Goal: Task Accomplishment & Management: Manage account settings

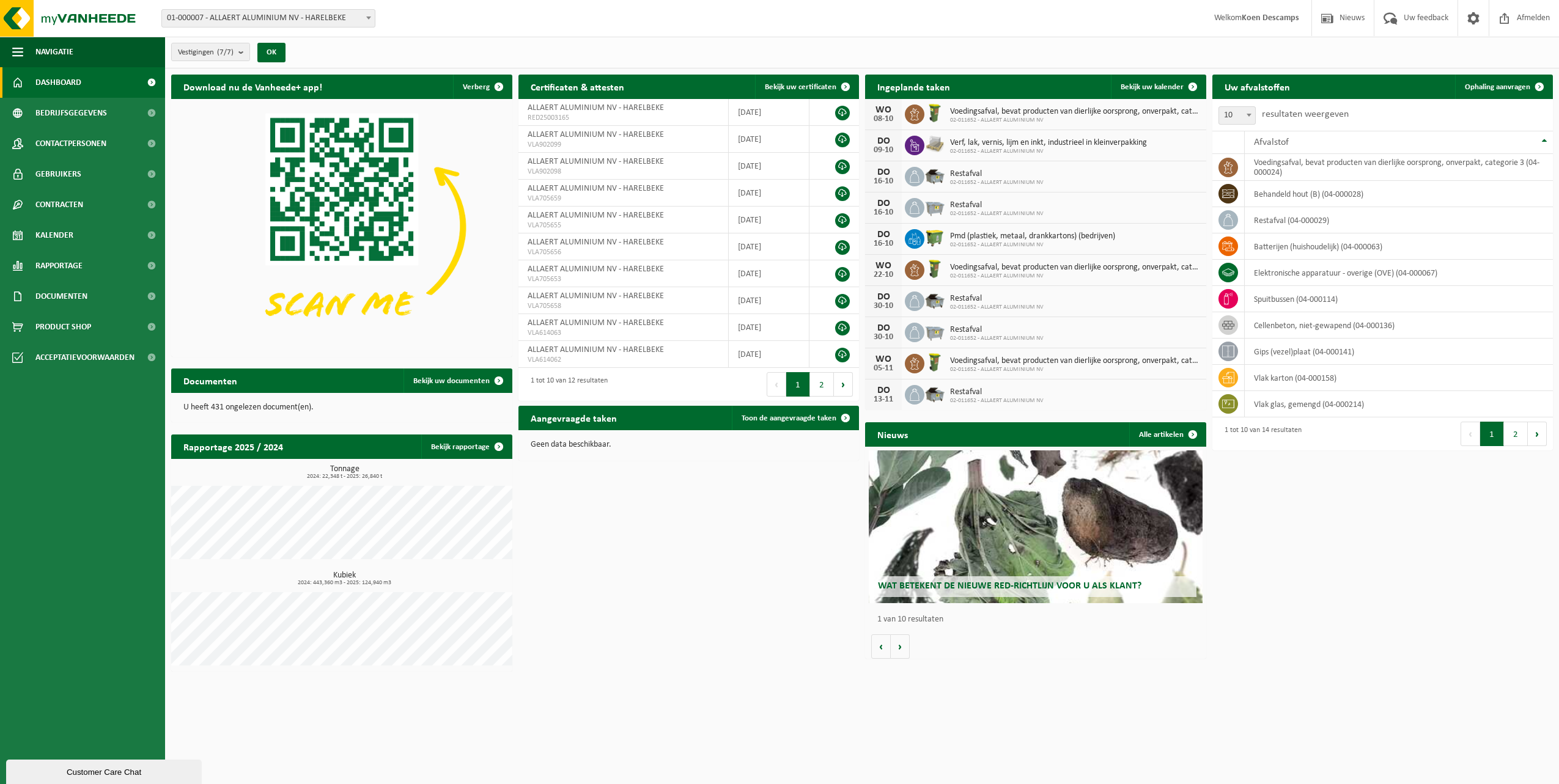
click at [1136, 84] on span "Bekijk uw kalender" at bounding box center [1152, 87] width 63 height 8
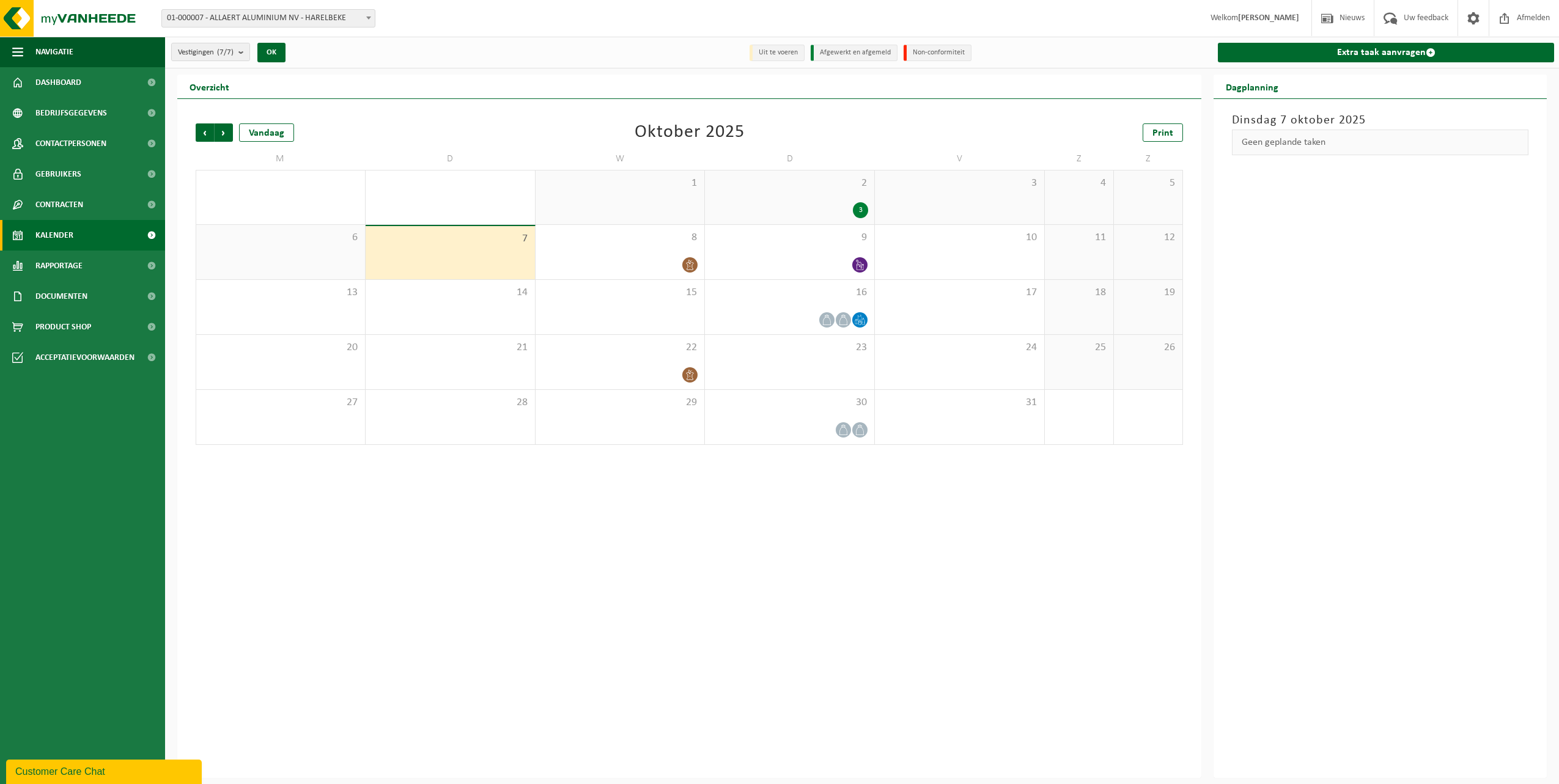
click at [693, 261] on icon at bounding box center [690, 264] width 10 height 10
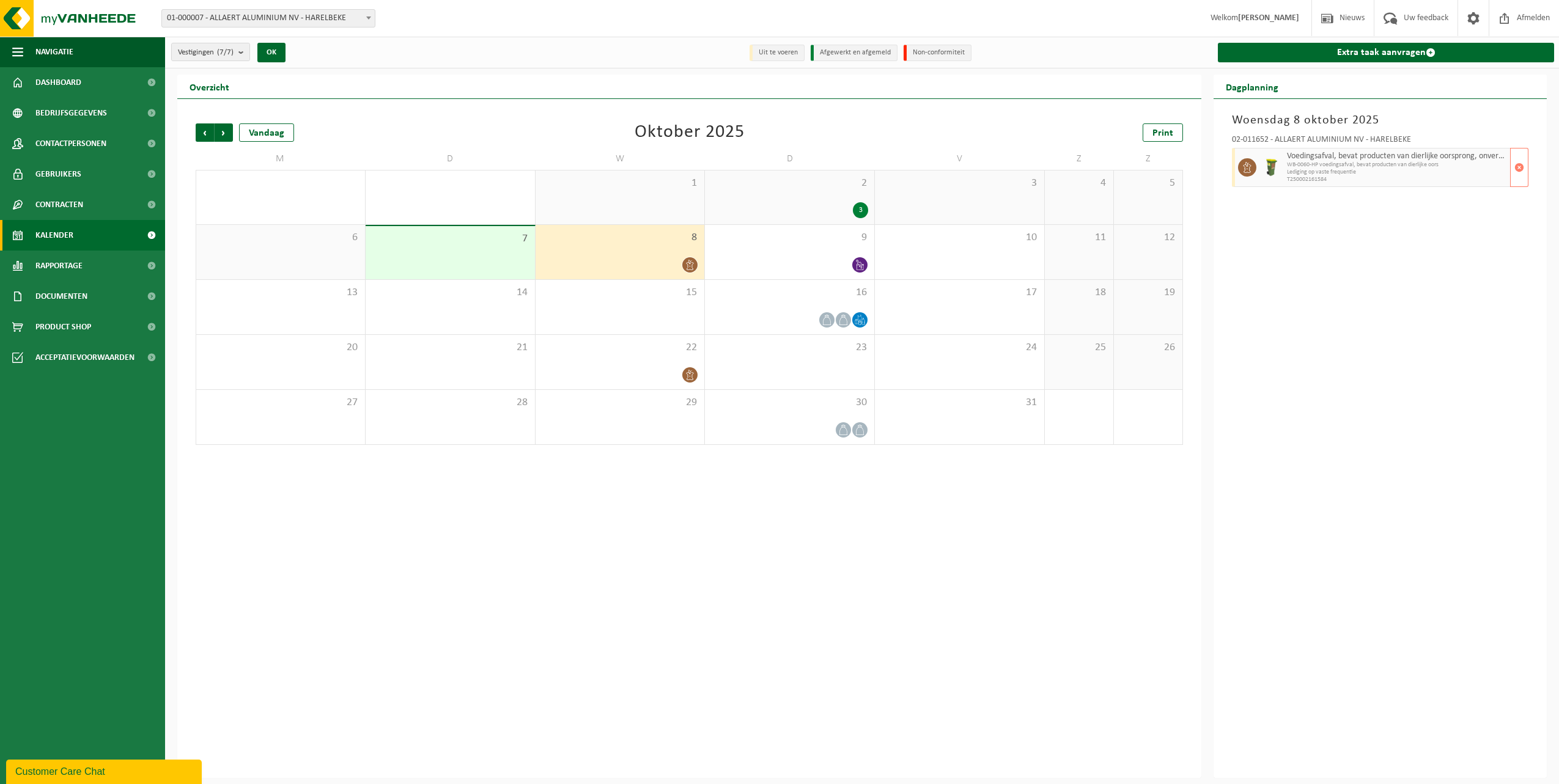
click at [1520, 164] on span "button" at bounding box center [1519, 168] width 9 height 25
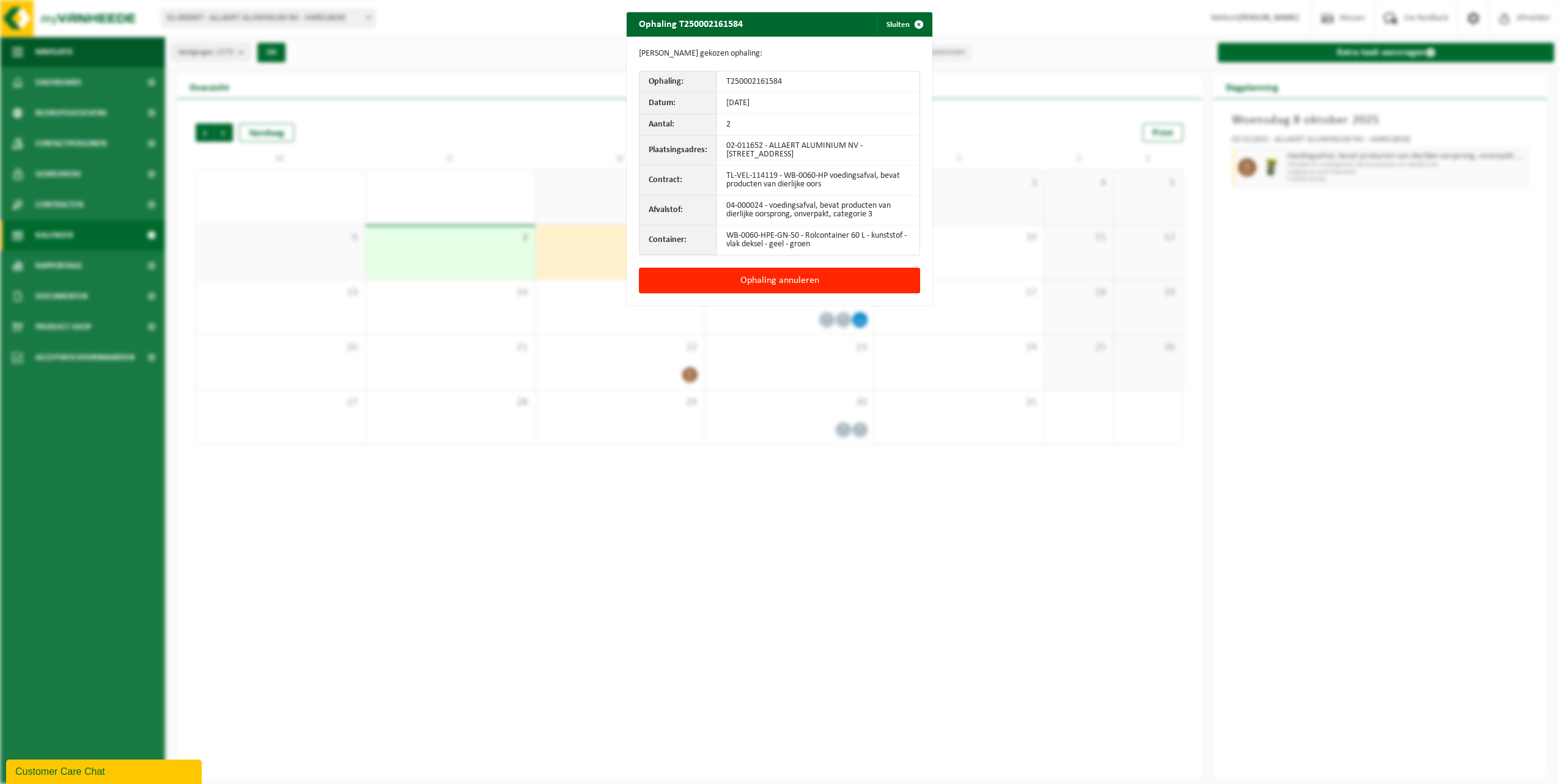
click at [736, 272] on button "Ophaling annuleren" at bounding box center [780, 280] width 281 height 25
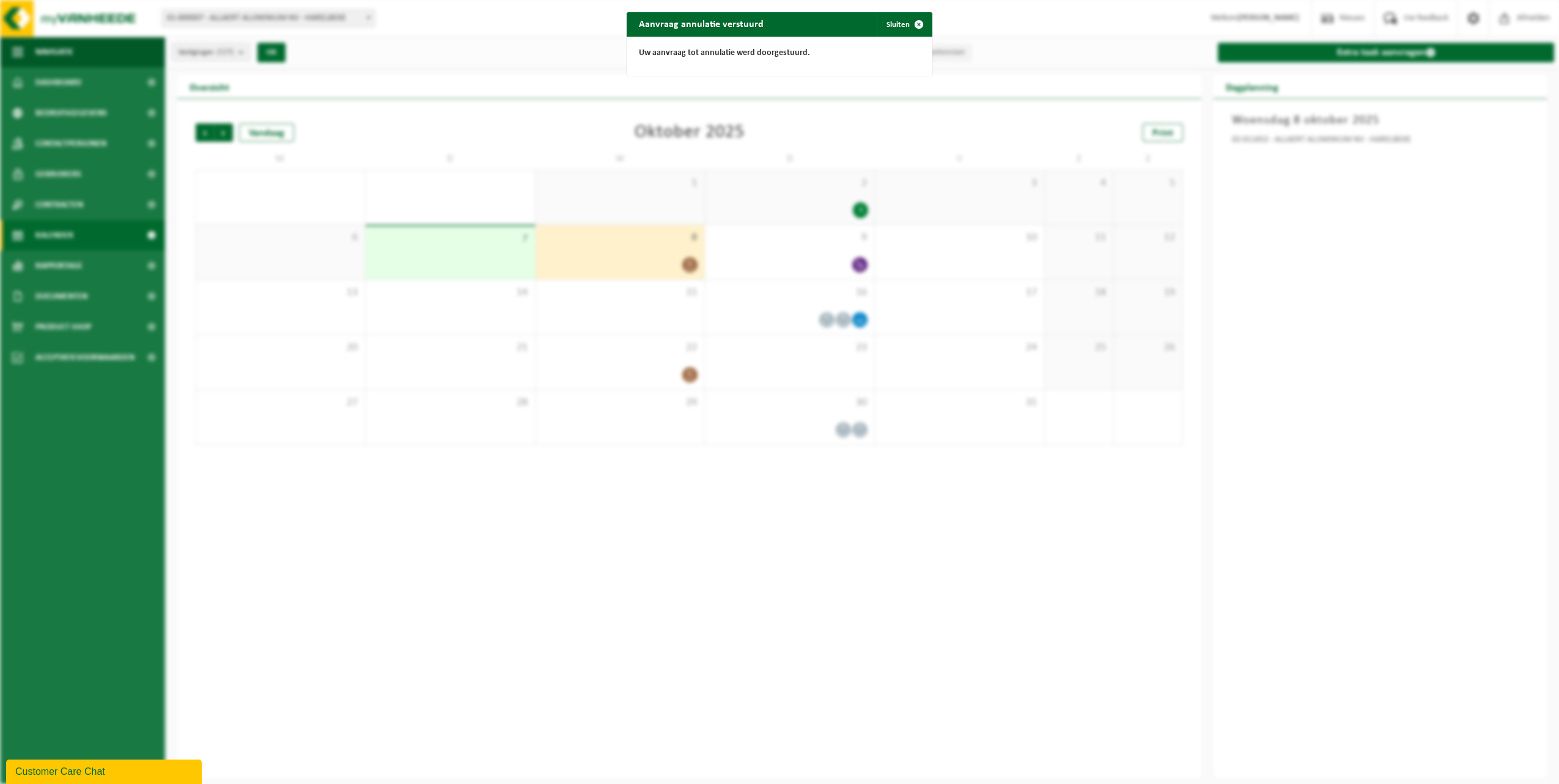
click at [887, 22] on button "Sluiten" at bounding box center [904, 25] width 55 height 25
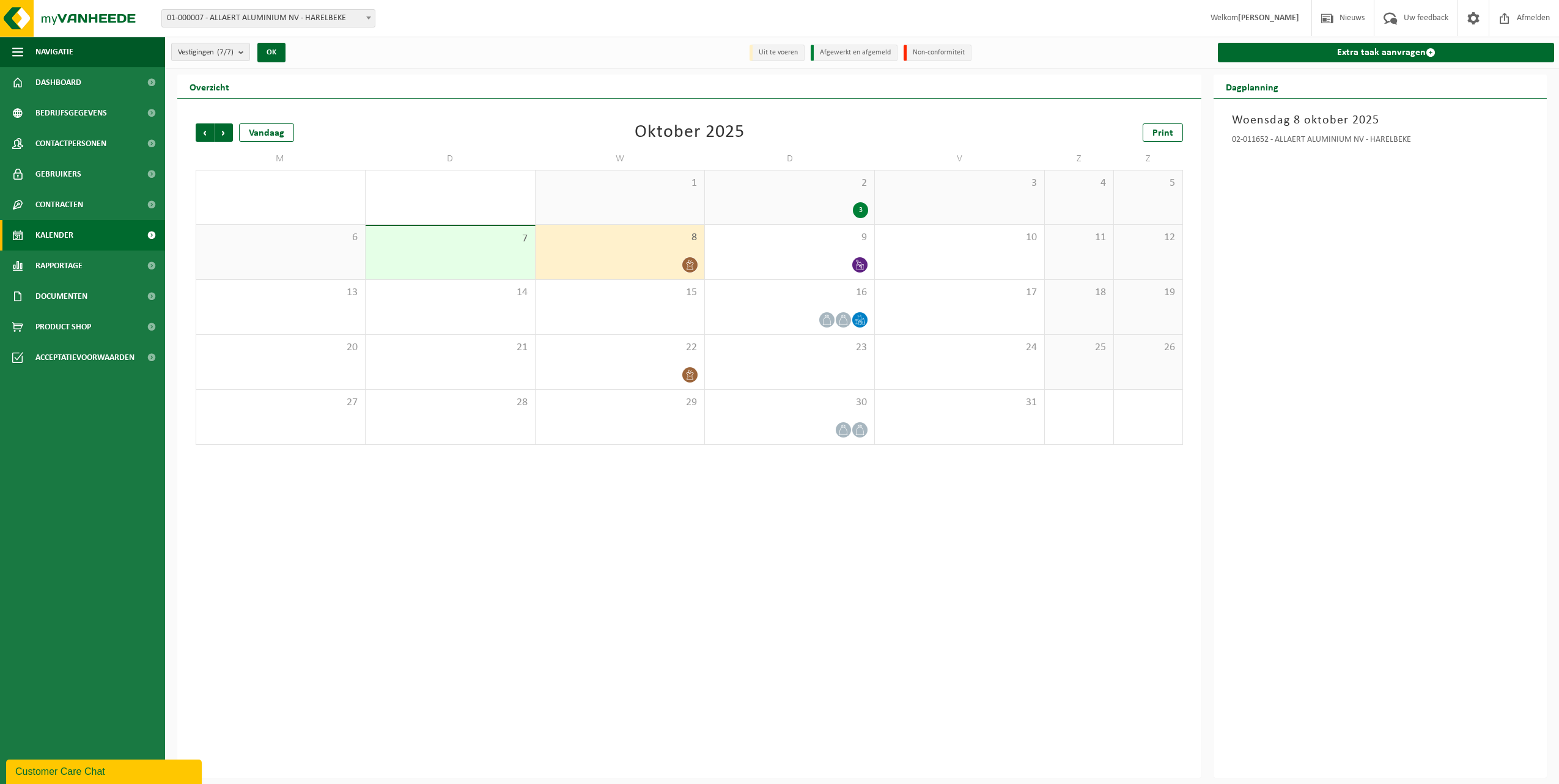
click at [838, 257] on div at bounding box center [790, 264] width 158 height 16
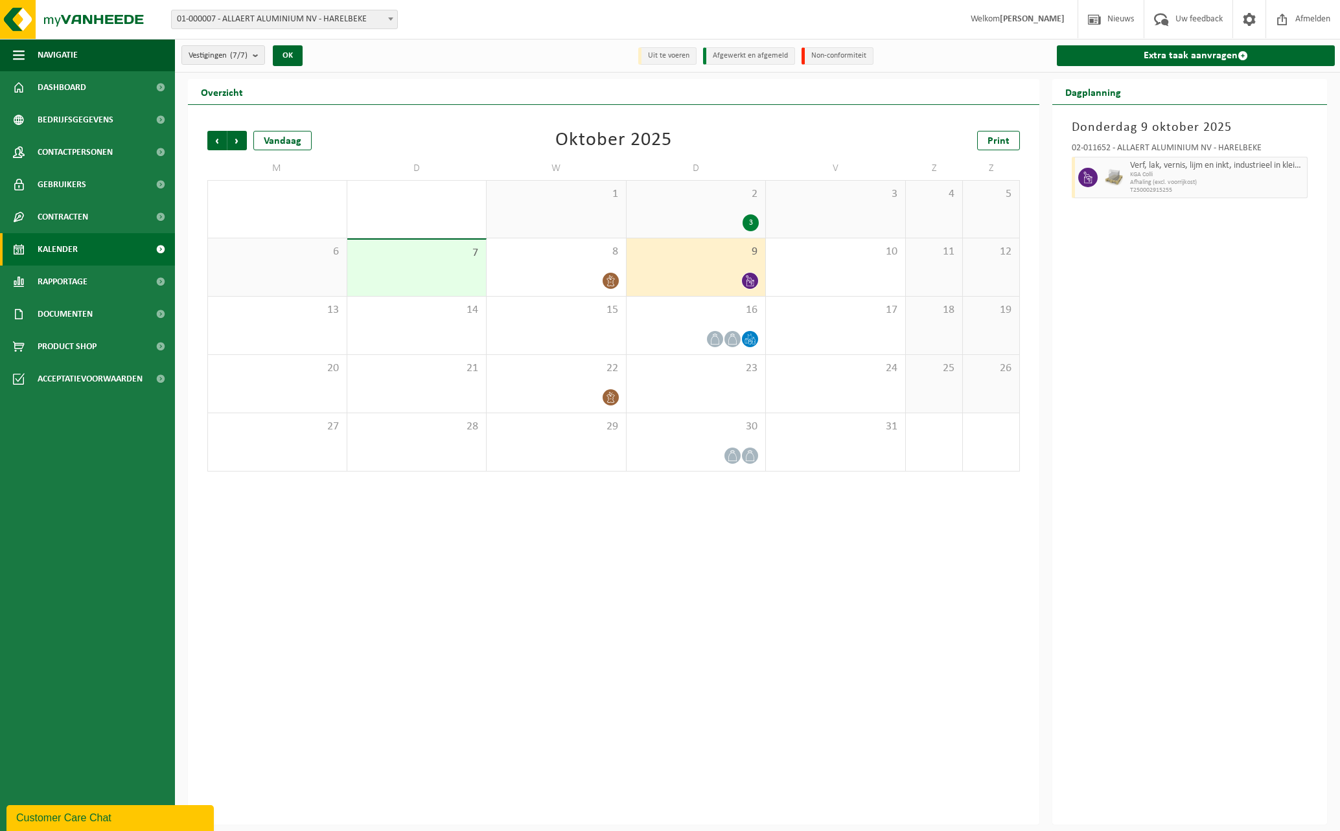
click at [1261, 422] on div "[DATE] 02-011652 - ALLAERT ALUMINIUM NV - HARELBEKE Verf, lak, vernis, lijm en …" at bounding box center [1189, 465] width 275 height 720
